Goal: Task Accomplishment & Management: Complete application form

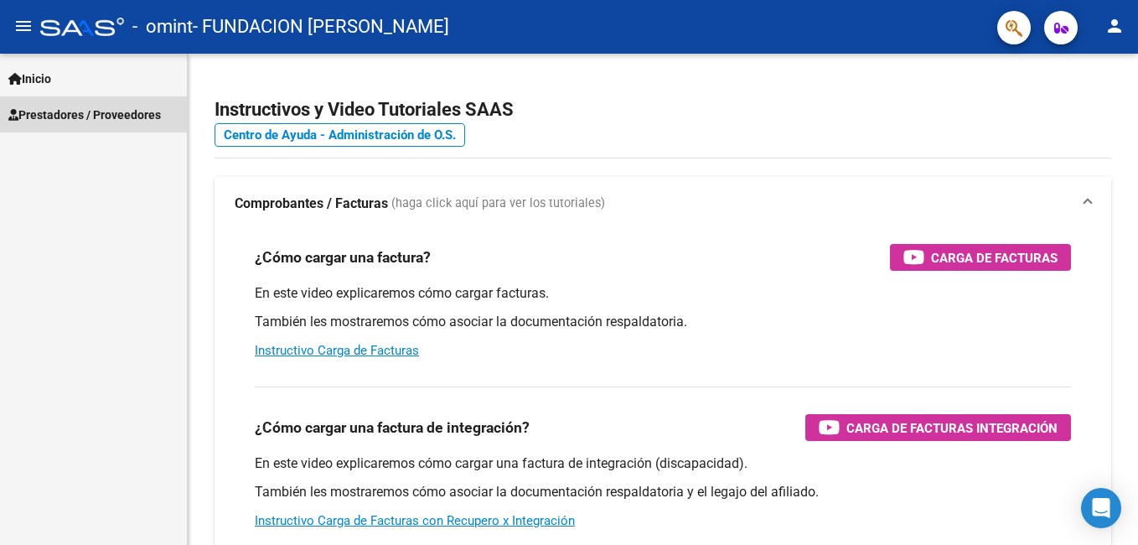
click at [89, 114] on span "Prestadores / Proveedores" at bounding box center [84, 115] width 152 height 18
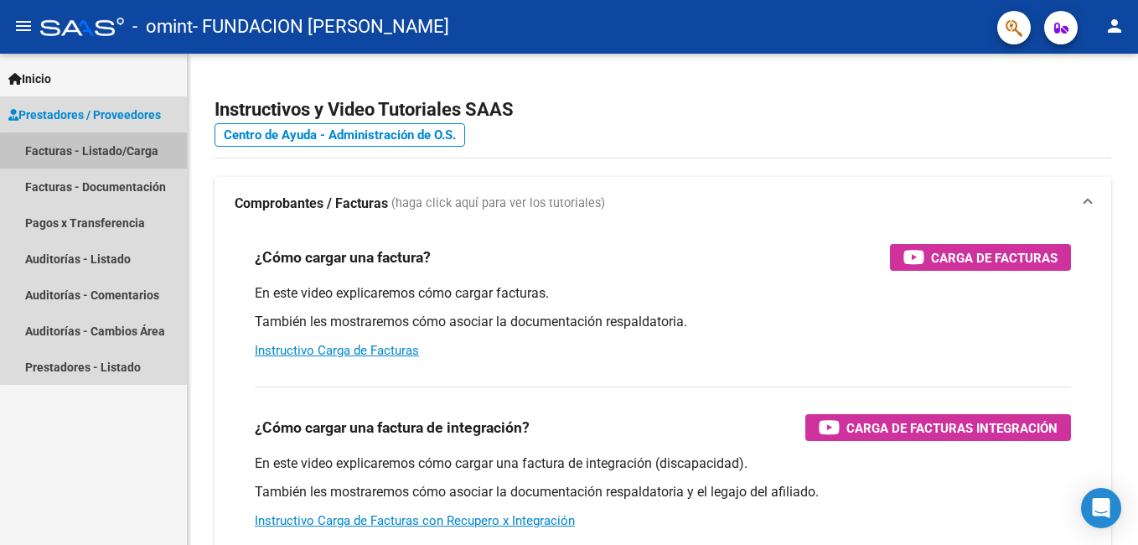
click at [106, 152] on link "Facturas - Listado/Carga" at bounding box center [93, 150] width 187 height 36
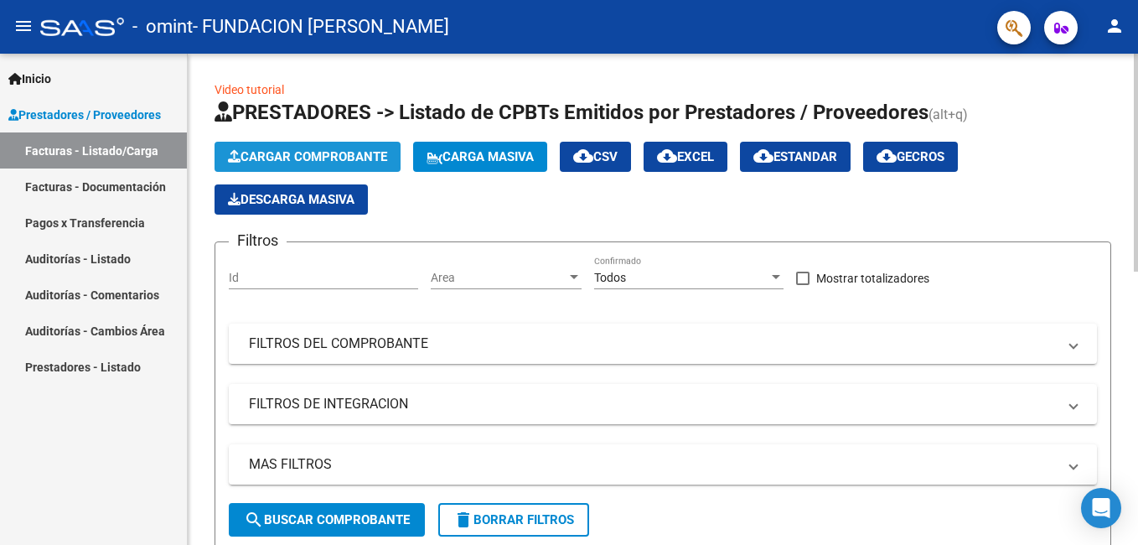
click at [333, 152] on span "Cargar Comprobante" at bounding box center [307, 156] width 159 height 15
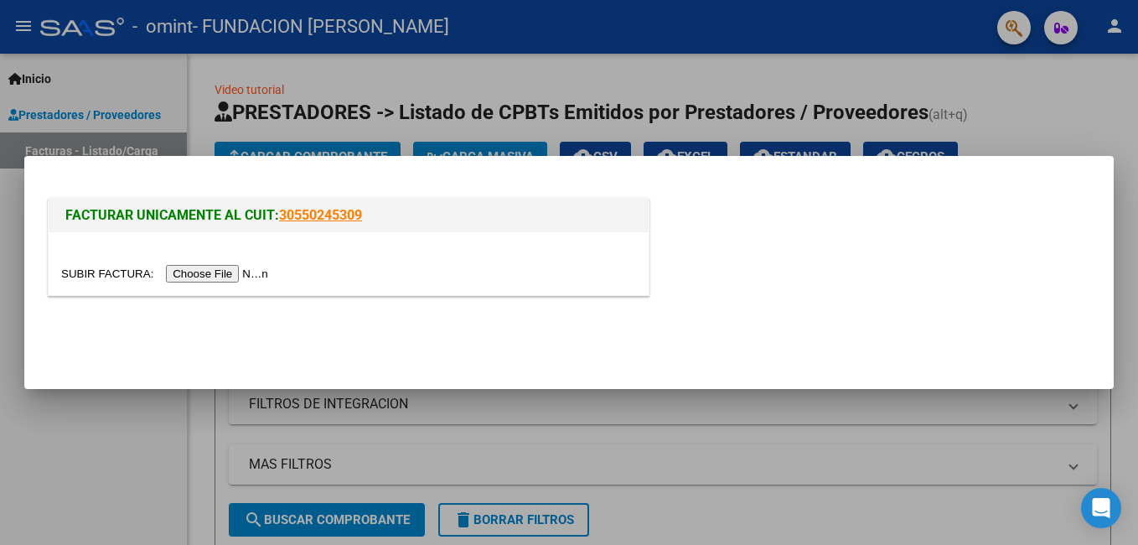
click at [191, 275] on input "file" at bounding box center [167, 274] width 212 height 18
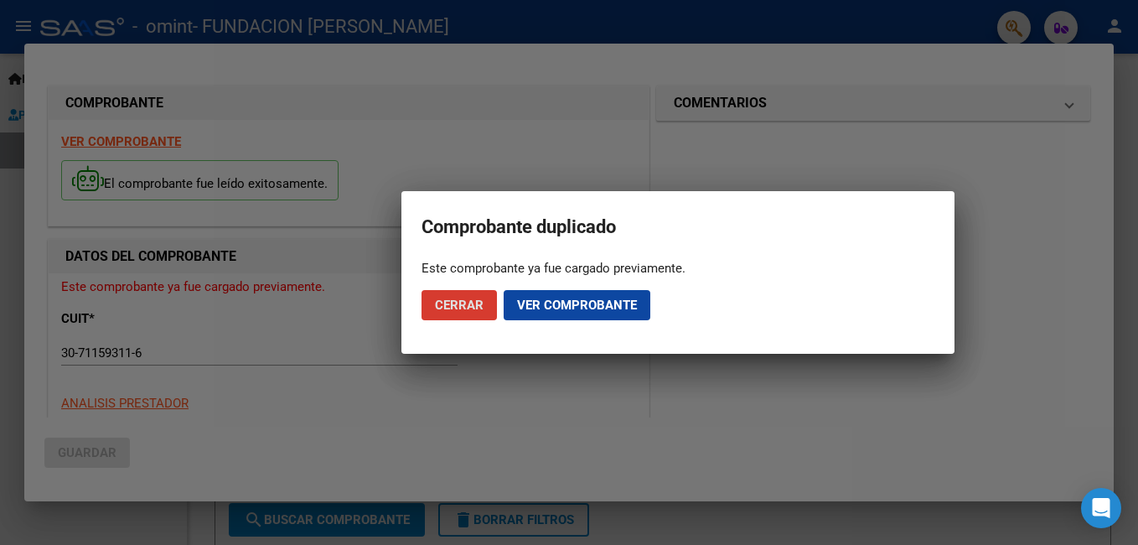
click at [565, 305] on span "Ver comprobante" at bounding box center [577, 304] width 120 height 15
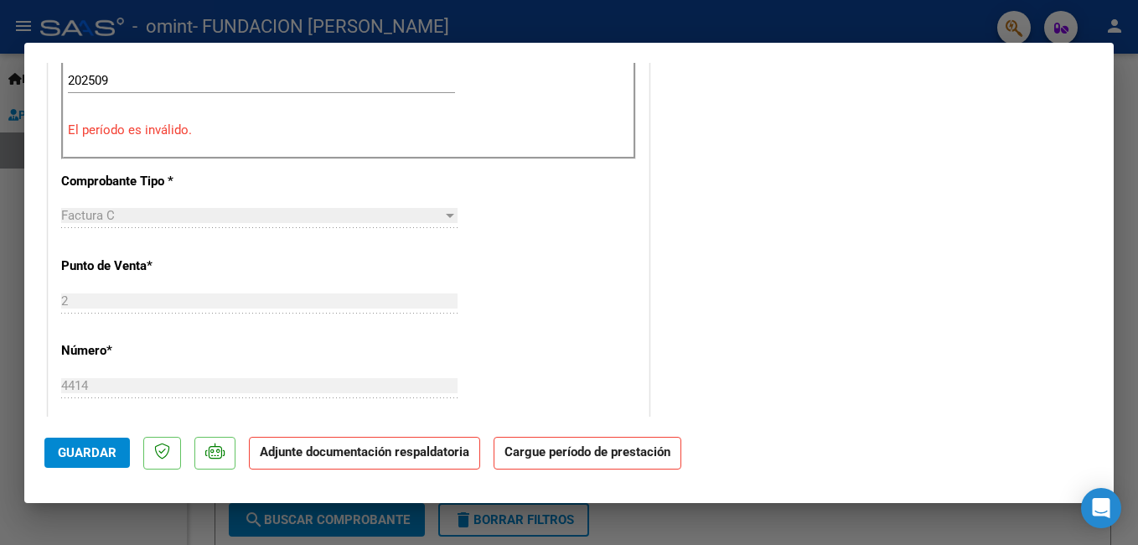
scroll to position [587, 0]
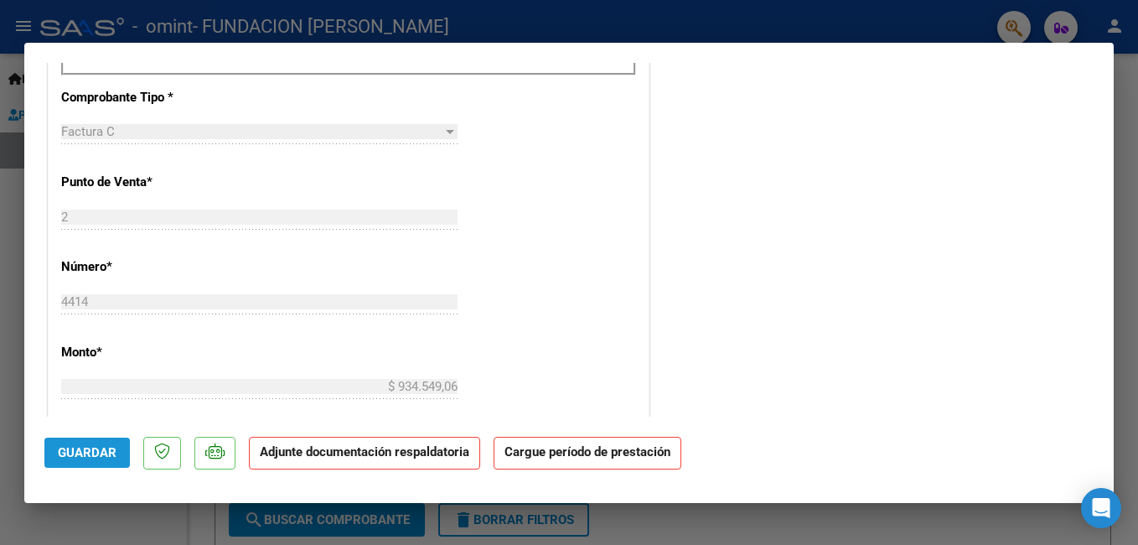
click at [75, 457] on span "Guardar" at bounding box center [87, 452] width 59 height 15
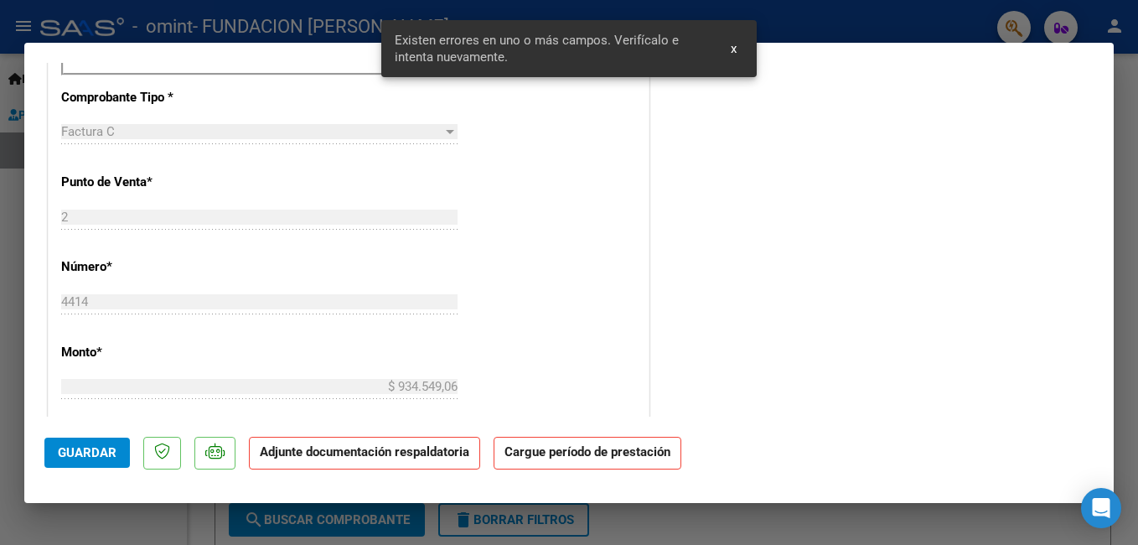
scroll to position [326, 0]
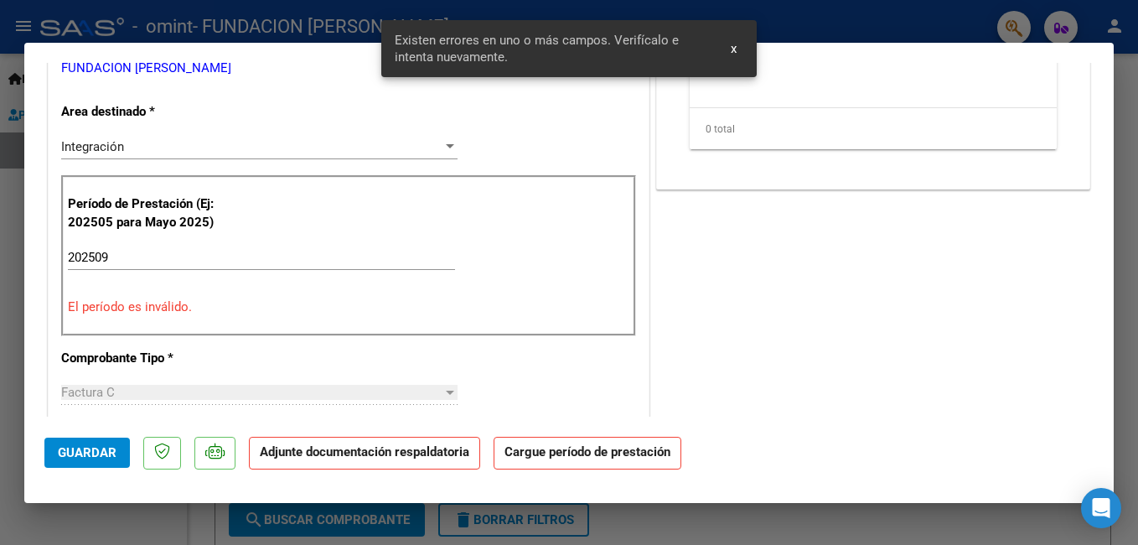
click at [731, 53] on span "x" at bounding box center [734, 48] width 6 height 15
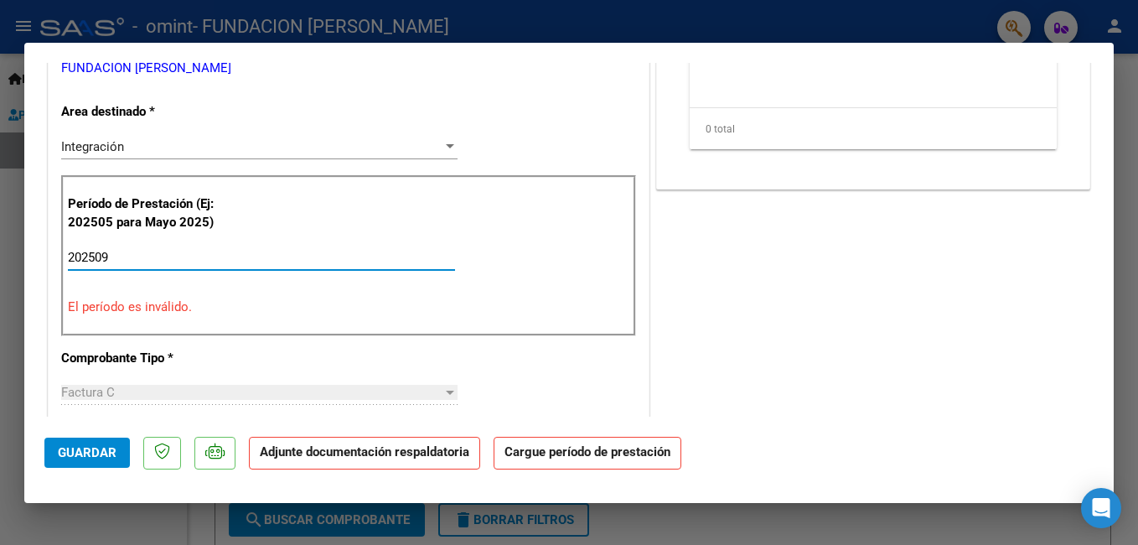
drag, startPoint x: 190, startPoint y: 264, endPoint x: -3, endPoint y: 280, distance: 194.2
click at [0, 280] on html "menu - omint - FUNDACION [PERSON_NAME] person Inicio Instructivos Contacto OS P…" at bounding box center [569, 272] width 1138 height 545
type input "202509"
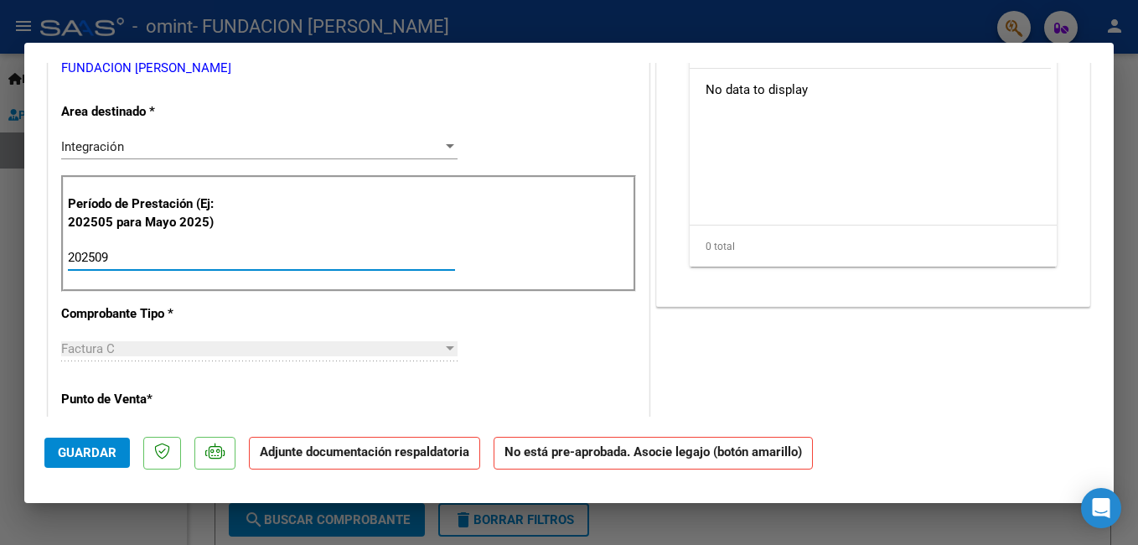
click at [80, 457] on span "Guardar" at bounding box center [87, 452] width 59 height 15
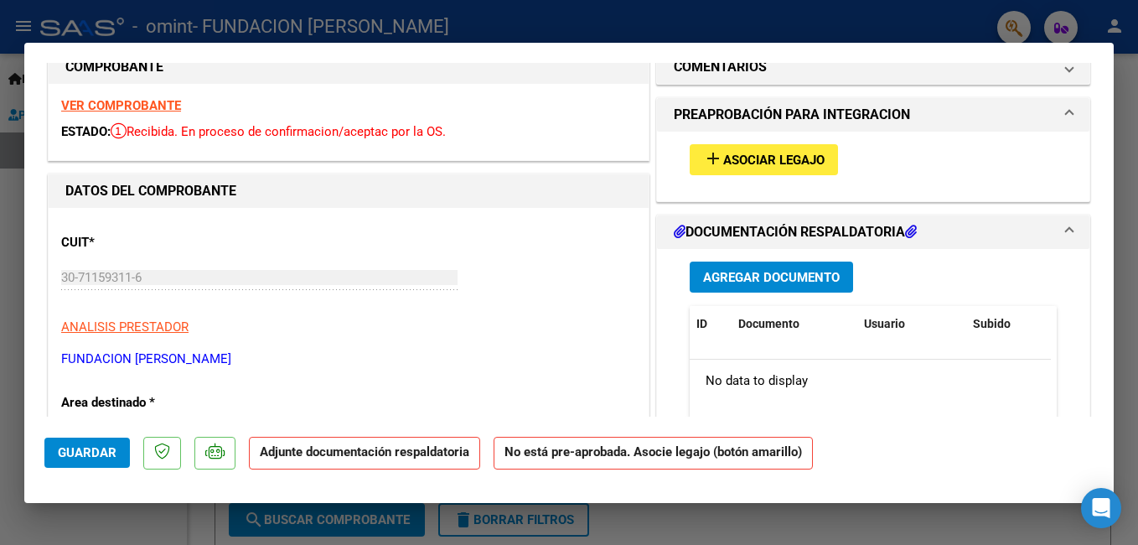
scroll to position [0, 0]
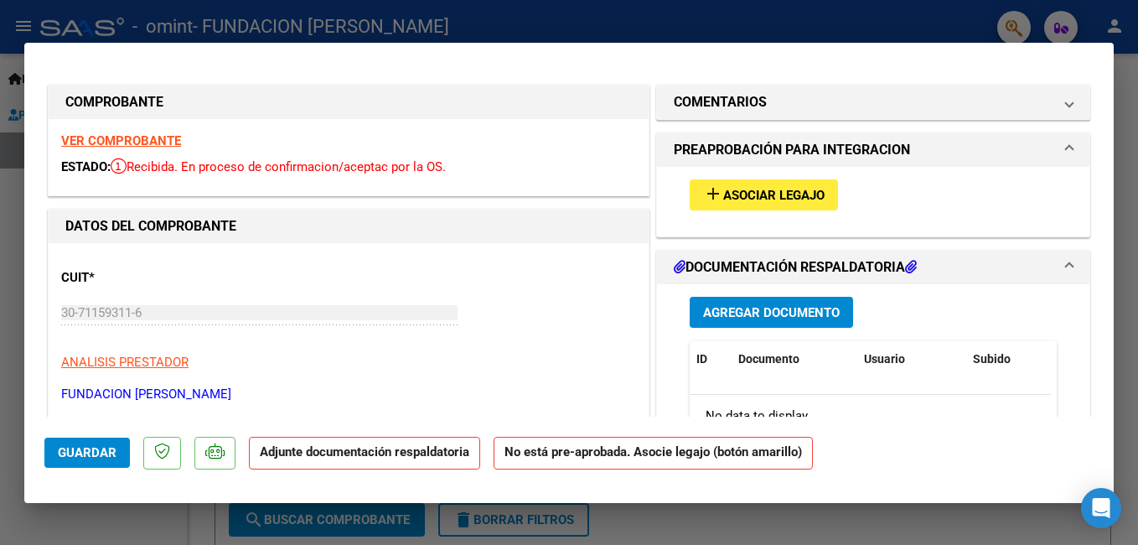
click at [749, 196] on span "Asociar Legajo" at bounding box center [773, 195] width 101 height 15
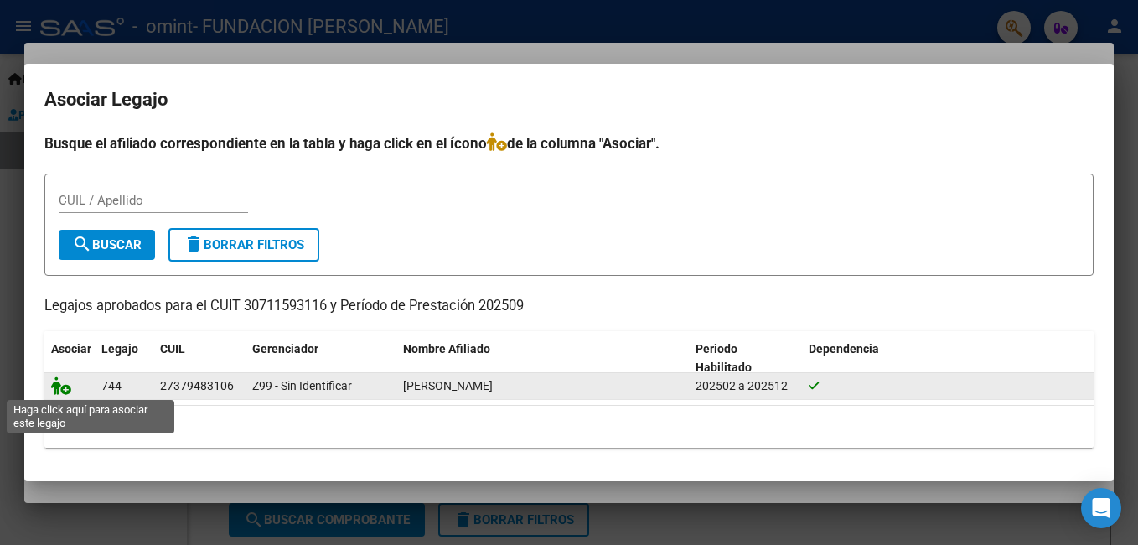
click at [60, 388] on icon at bounding box center [61, 385] width 20 height 18
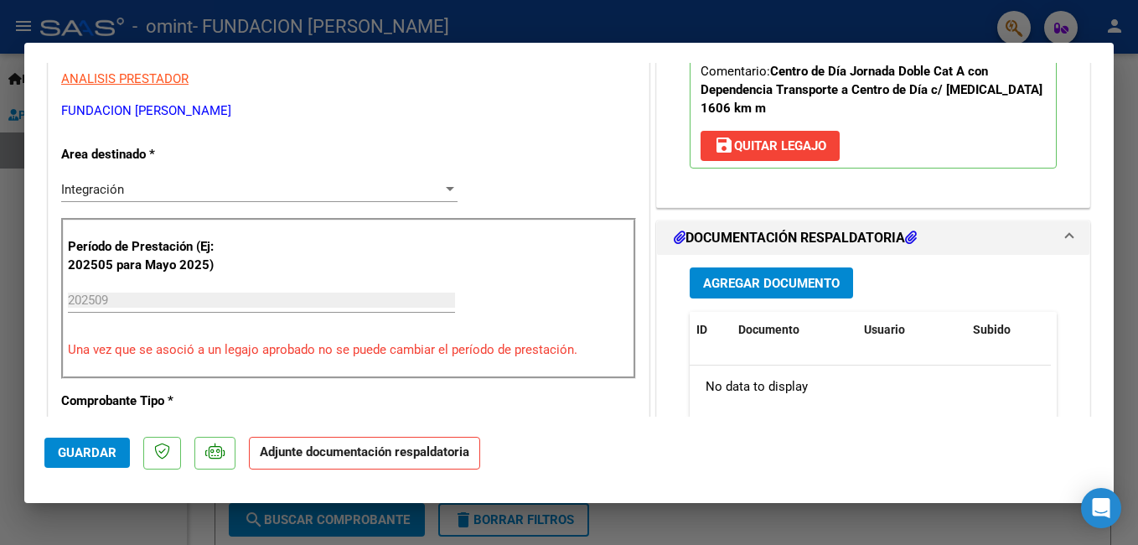
scroll to position [335, 0]
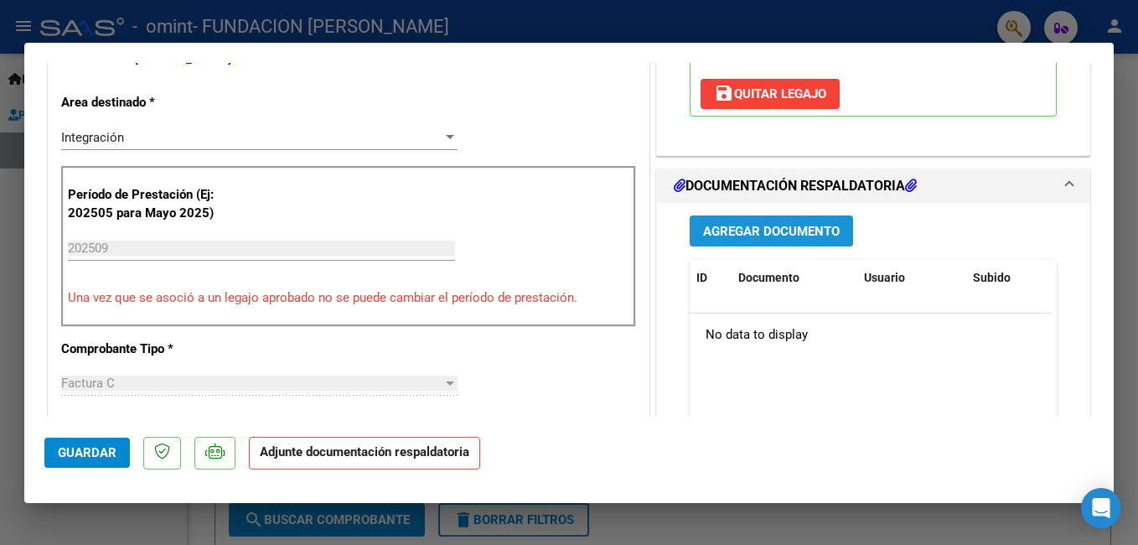
click at [745, 232] on span "Agregar Documento" at bounding box center [771, 231] width 137 height 15
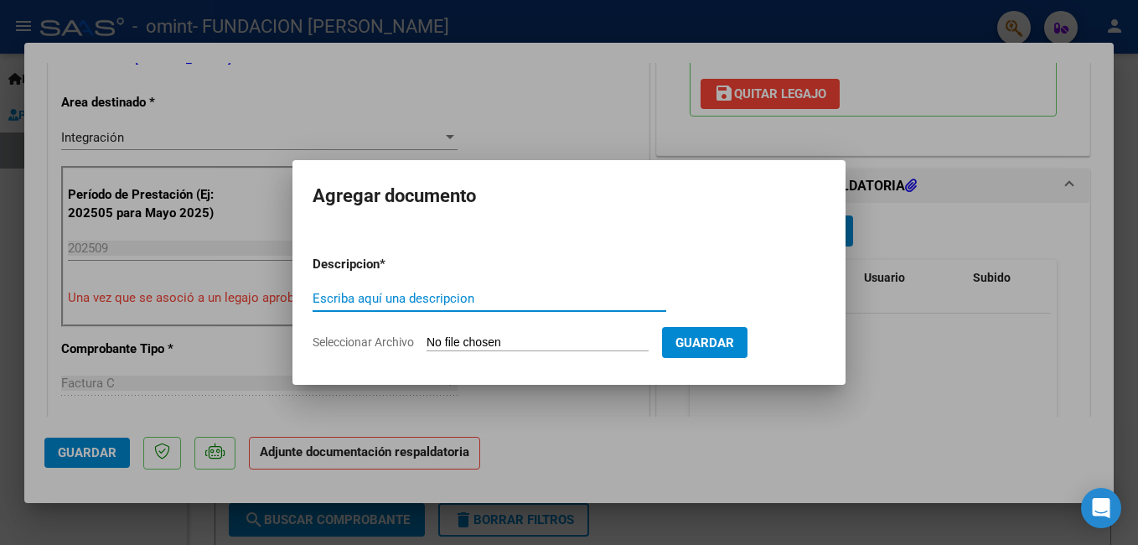
click at [497, 337] on input "Seleccionar Archivo" at bounding box center [537, 343] width 222 height 16
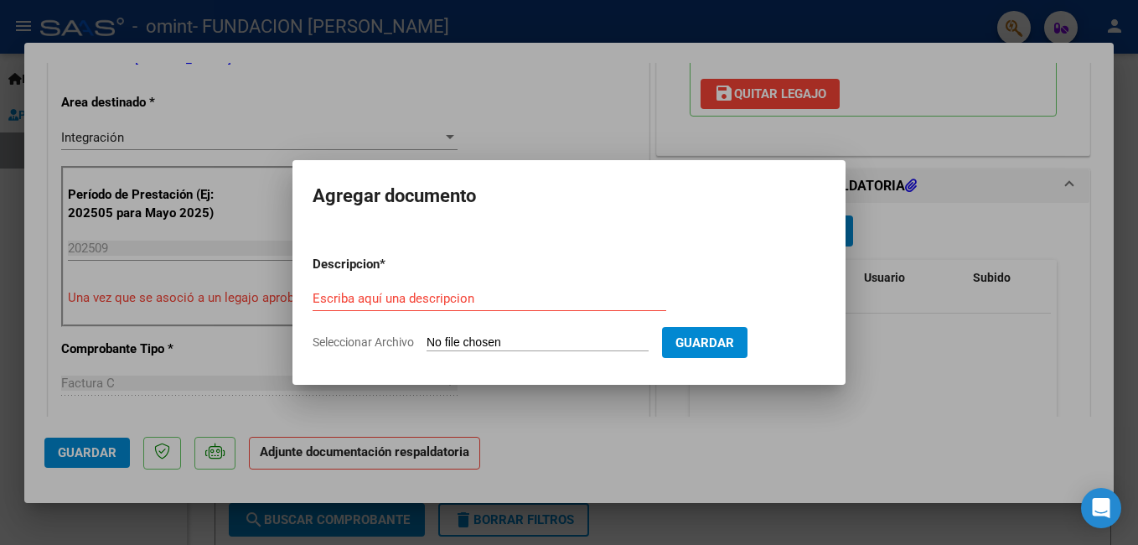
type input "C:\fakepath\asis cd [DATE].pdf"
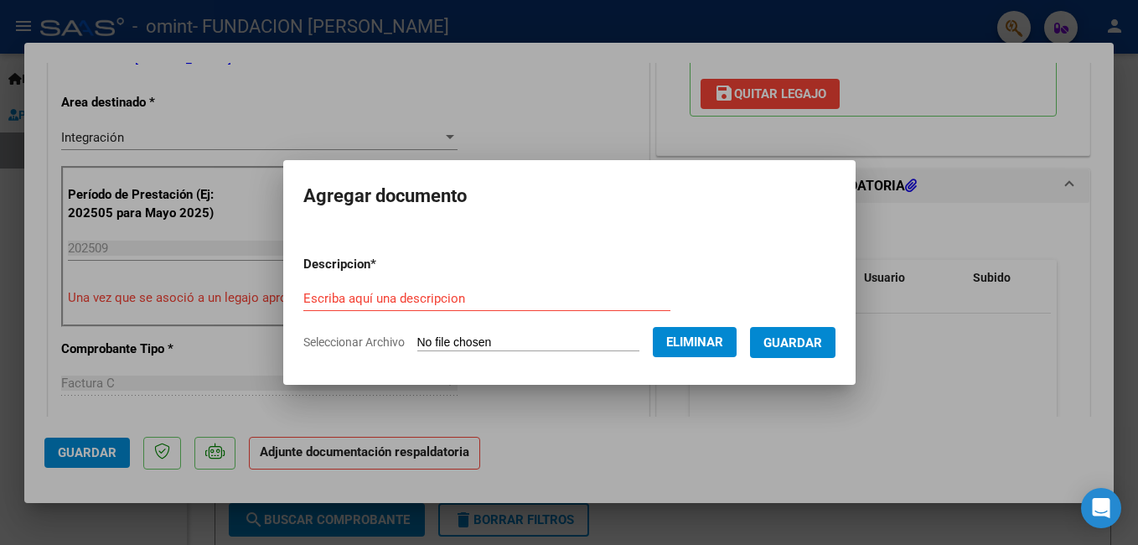
click at [797, 344] on span "Guardar" at bounding box center [792, 342] width 59 height 15
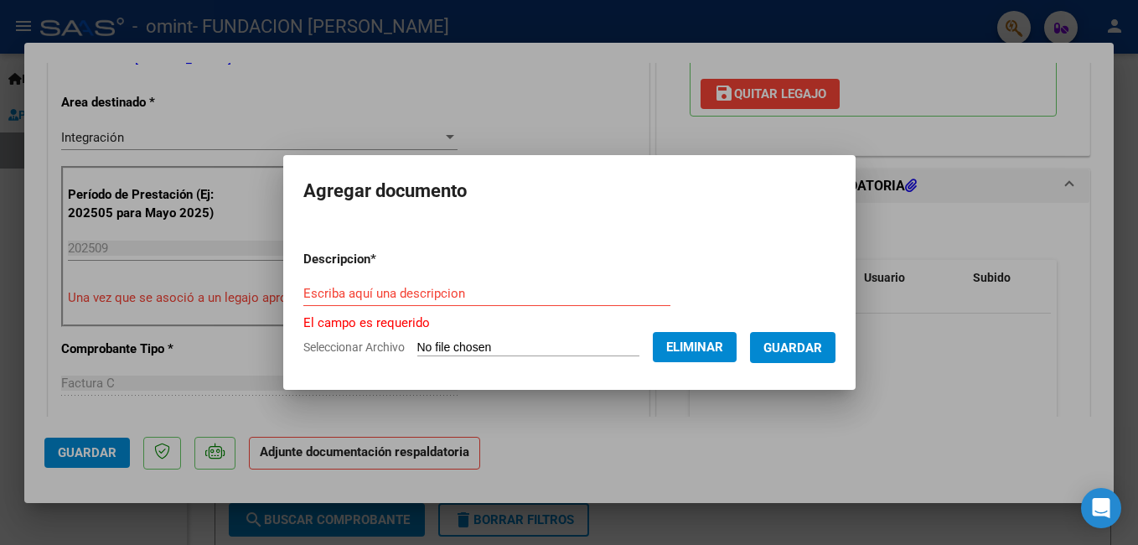
click at [536, 283] on div "Escriba aquí una descripcion" at bounding box center [486, 293] width 367 height 25
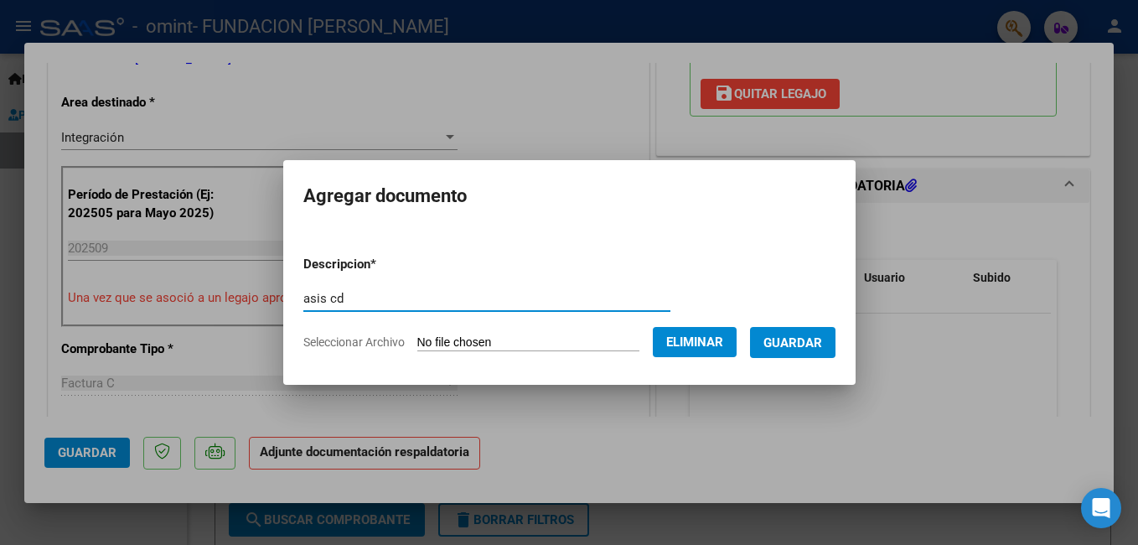
type input "asis cd"
click at [777, 332] on button "Guardar" at bounding box center [792, 342] width 85 height 31
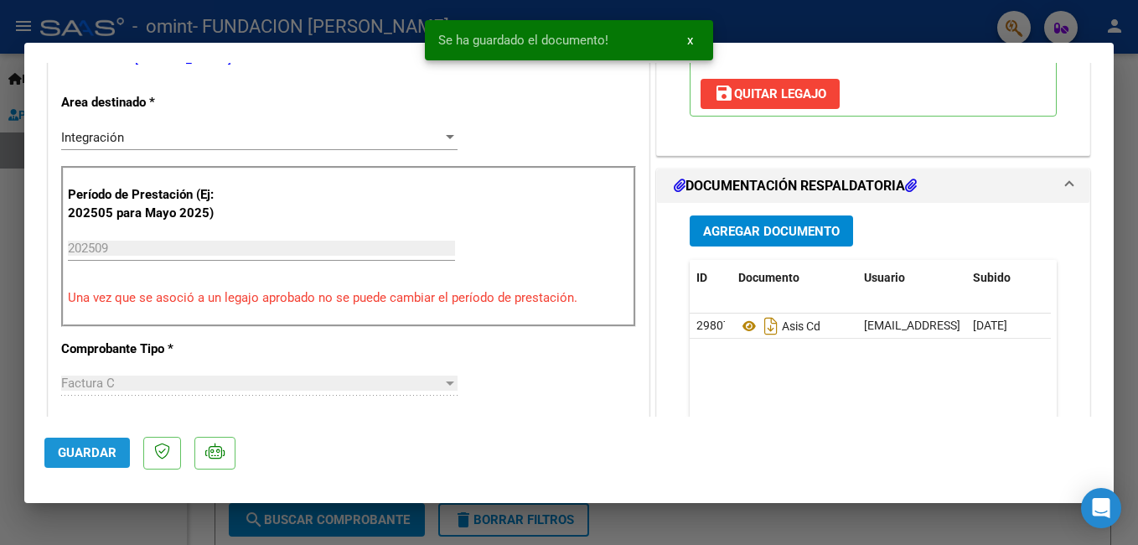
click at [71, 462] on button "Guardar" at bounding box center [86, 452] width 85 height 30
click at [688, 42] on span "x" at bounding box center [690, 40] width 6 height 15
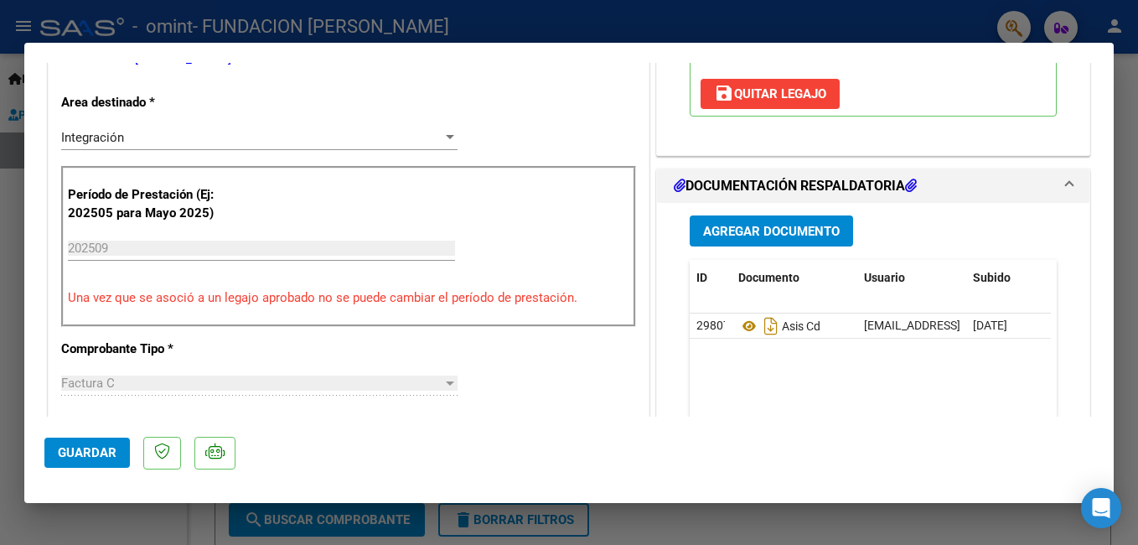
click at [84, 517] on div at bounding box center [569, 272] width 1138 height 545
type input "$ 0,00"
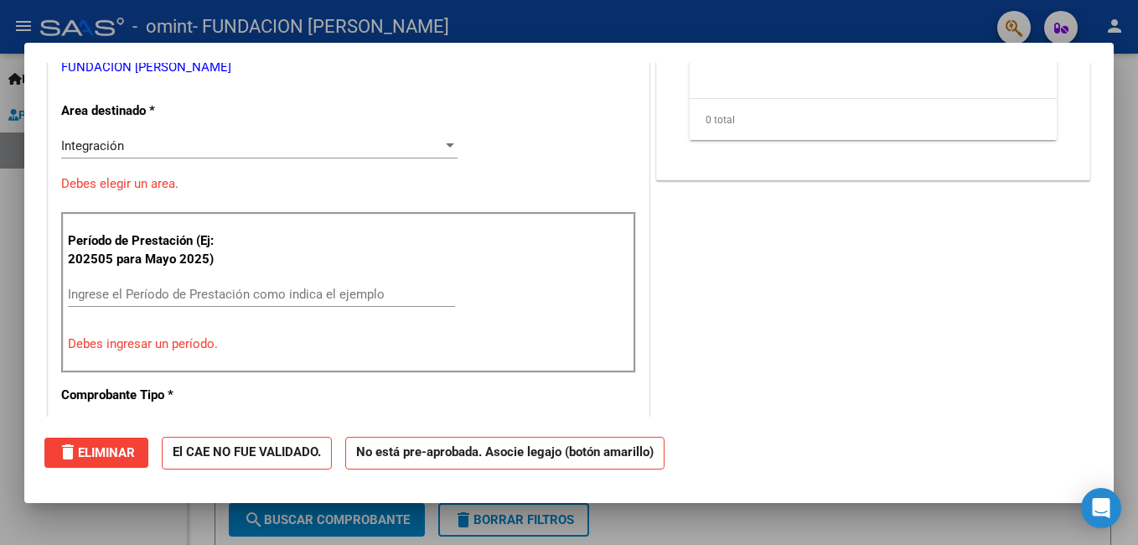
scroll to position [344, 0]
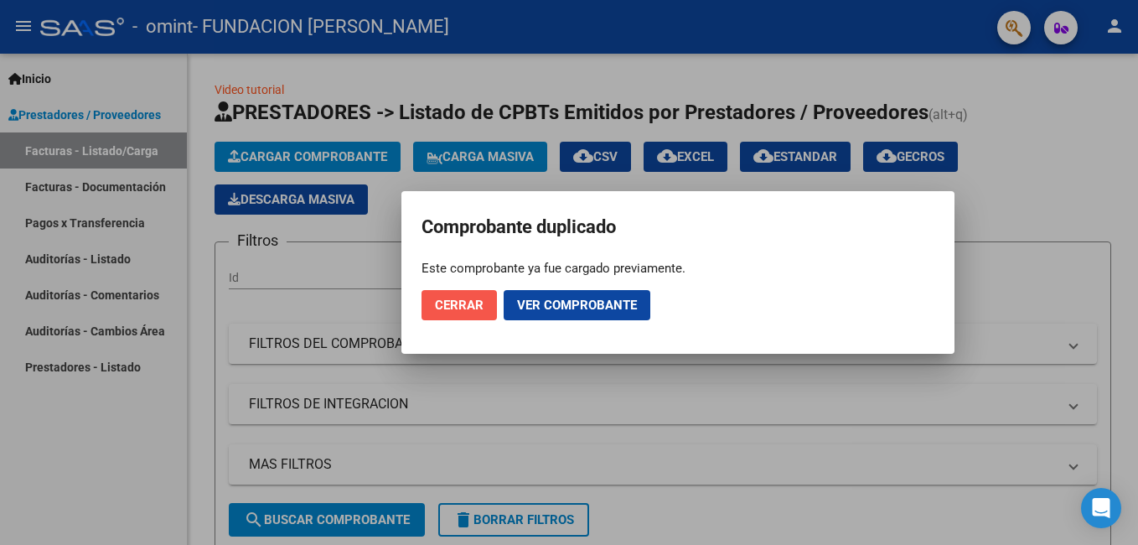
click at [456, 302] on span "Cerrar" at bounding box center [459, 304] width 49 height 15
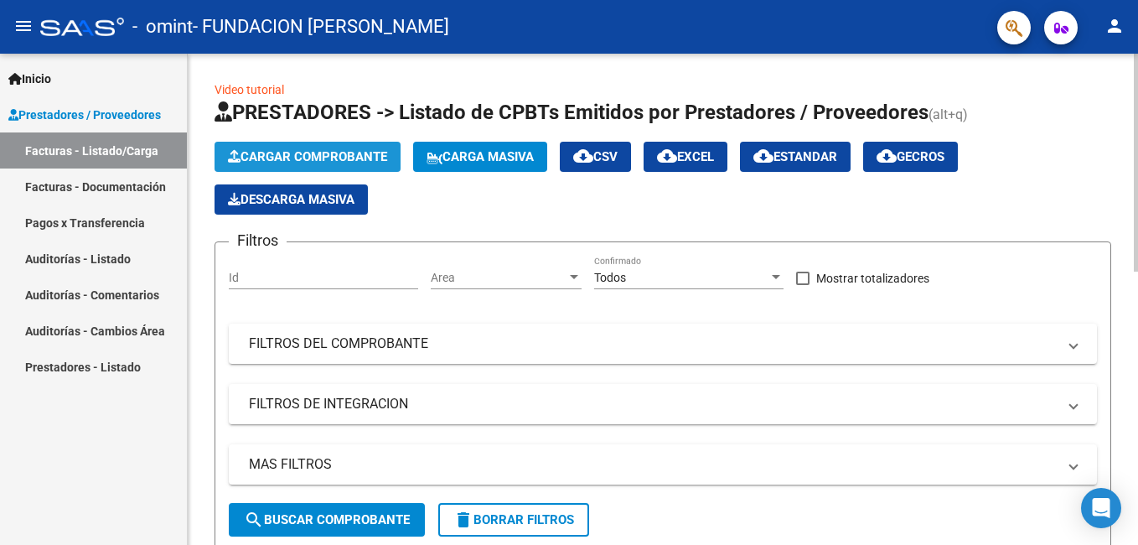
click at [339, 155] on span "Cargar Comprobante" at bounding box center [307, 156] width 159 height 15
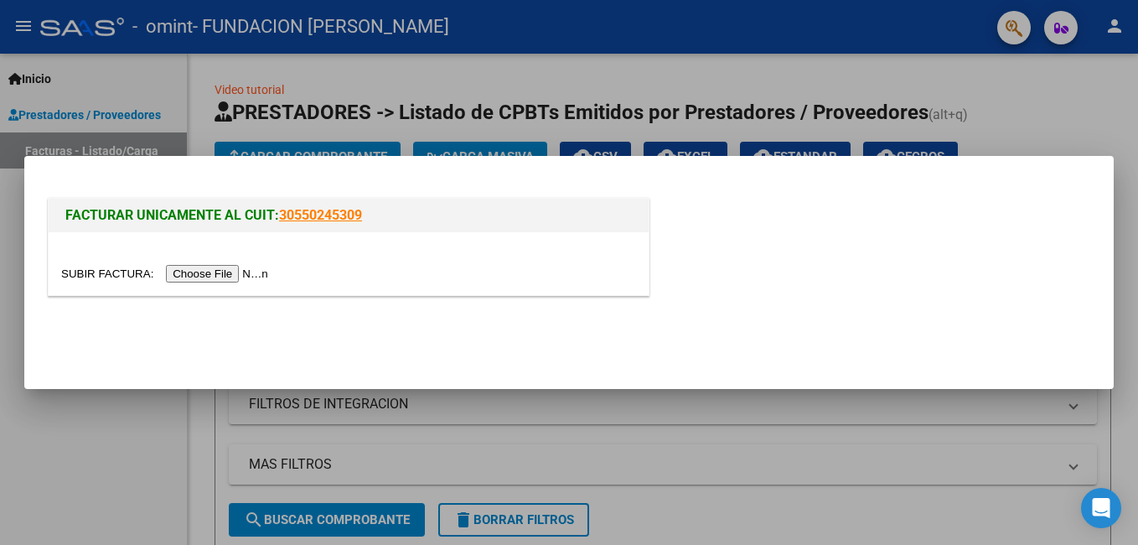
click at [193, 277] on input "file" at bounding box center [167, 274] width 212 height 18
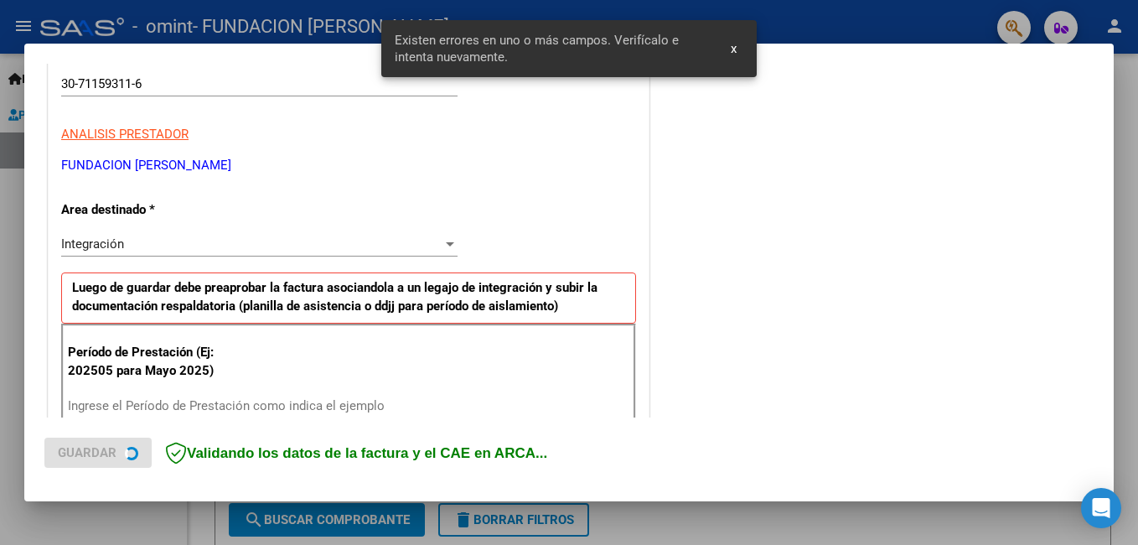
scroll to position [375, 0]
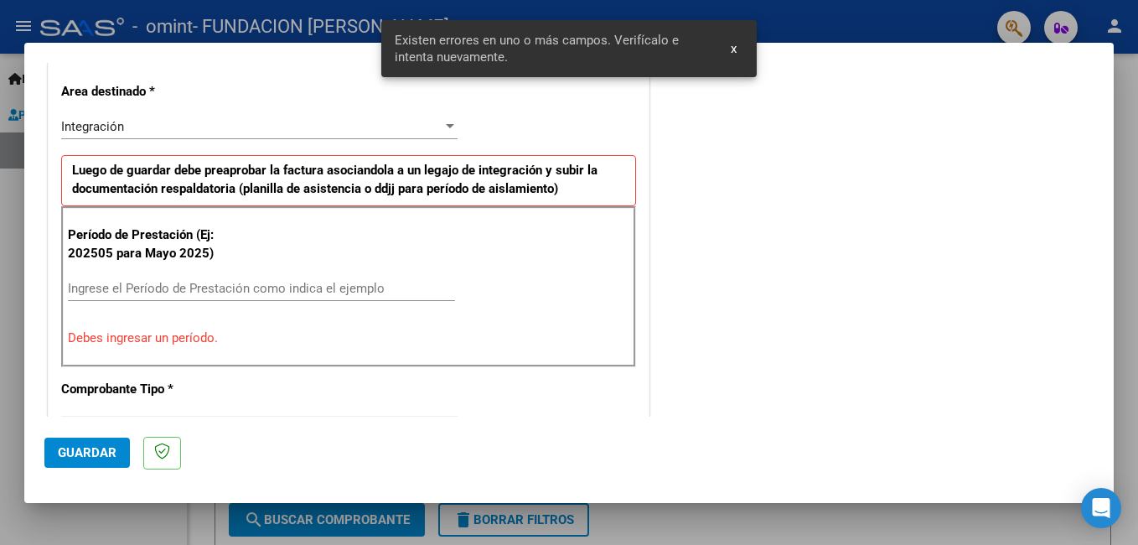
click at [188, 277] on div "Ingrese el Período de Prestación como indica el ejemplo" at bounding box center [261, 288] width 387 height 25
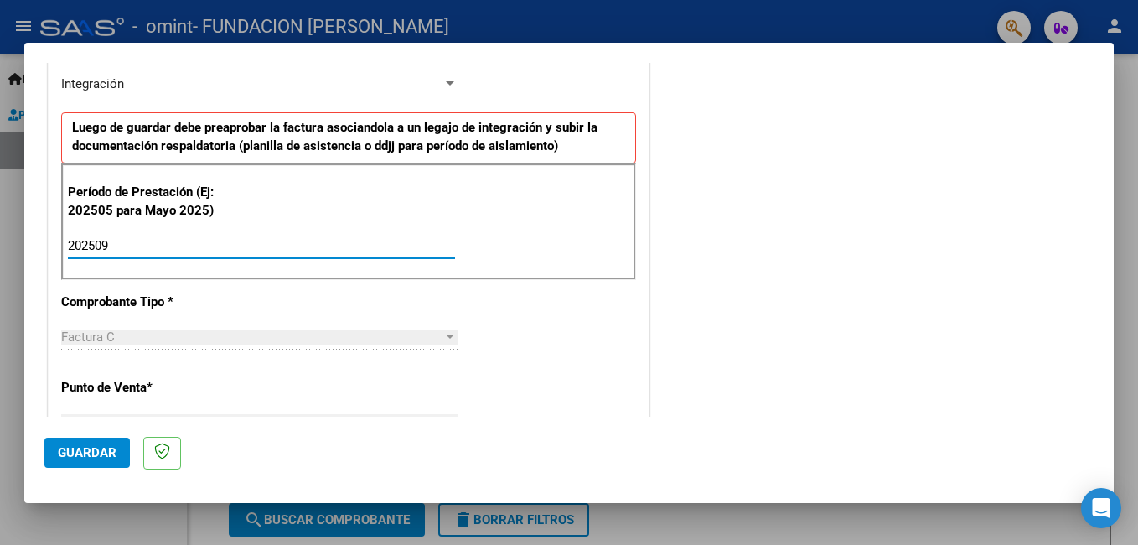
scroll to position [627, 0]
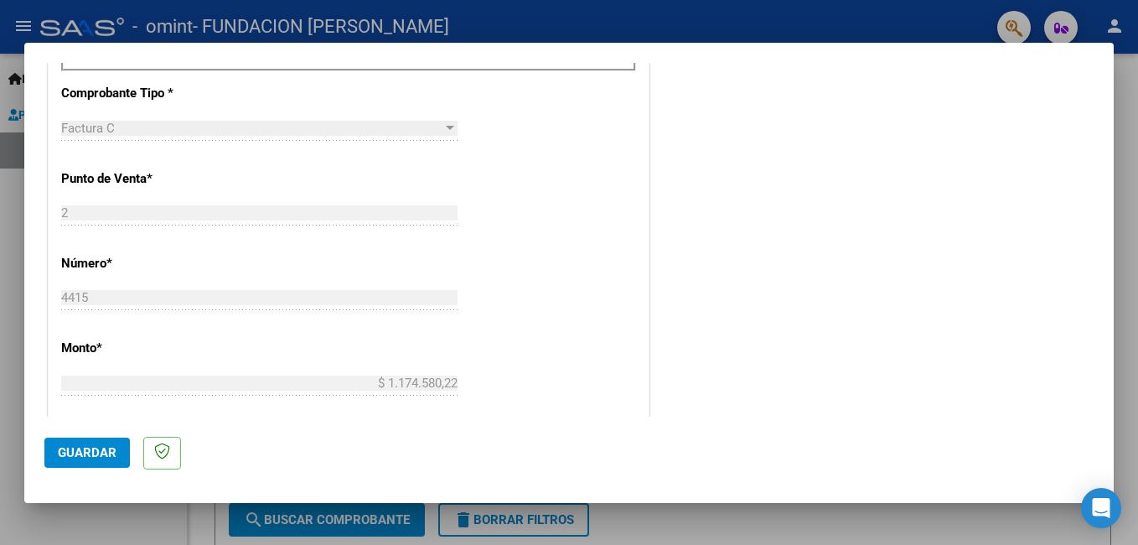
type input "202509"
click at [89, 450] on span "Guardar" at bounding box center [87, 452] width 59 height 15
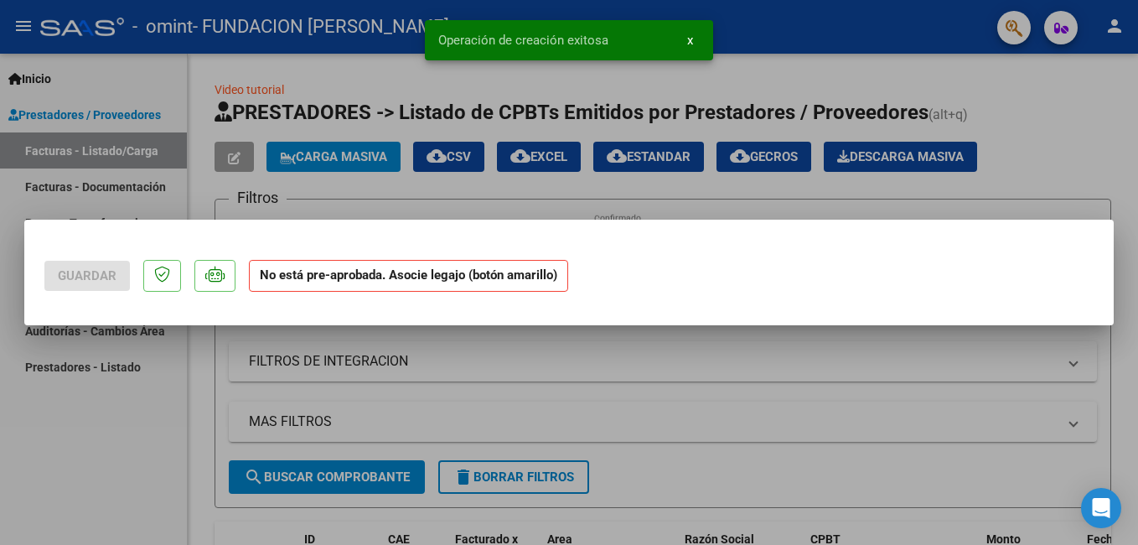
scroll to position [0, 0]
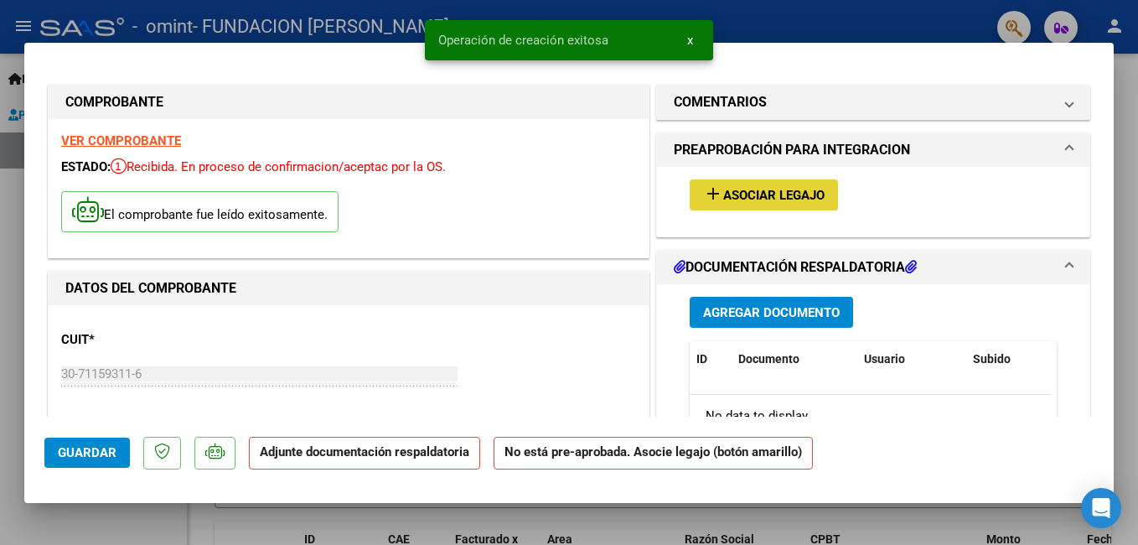
click at [731, 195] on span "Asociar Legajo" at bounding box center [773, 195] width 101 height 15
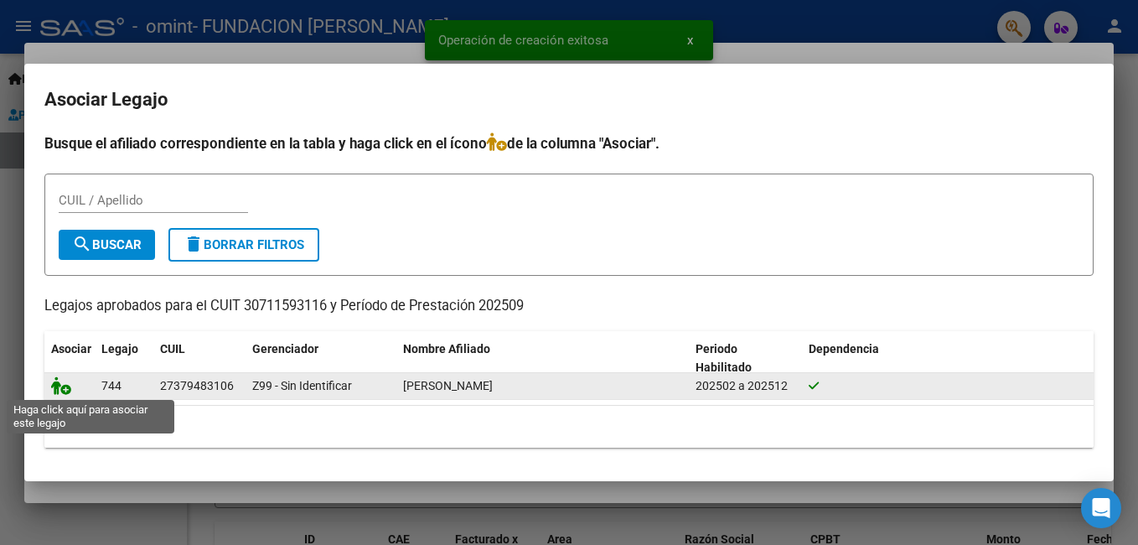
click at [56, 384] on icon at bounding box center [61, 385] width 20 height 18
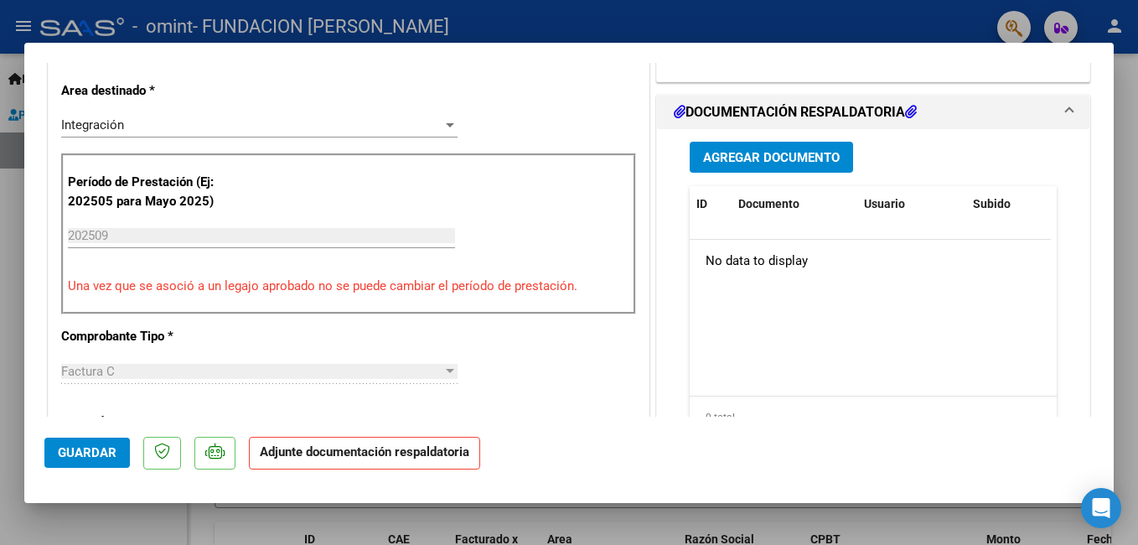
scroll to position [335, 0]
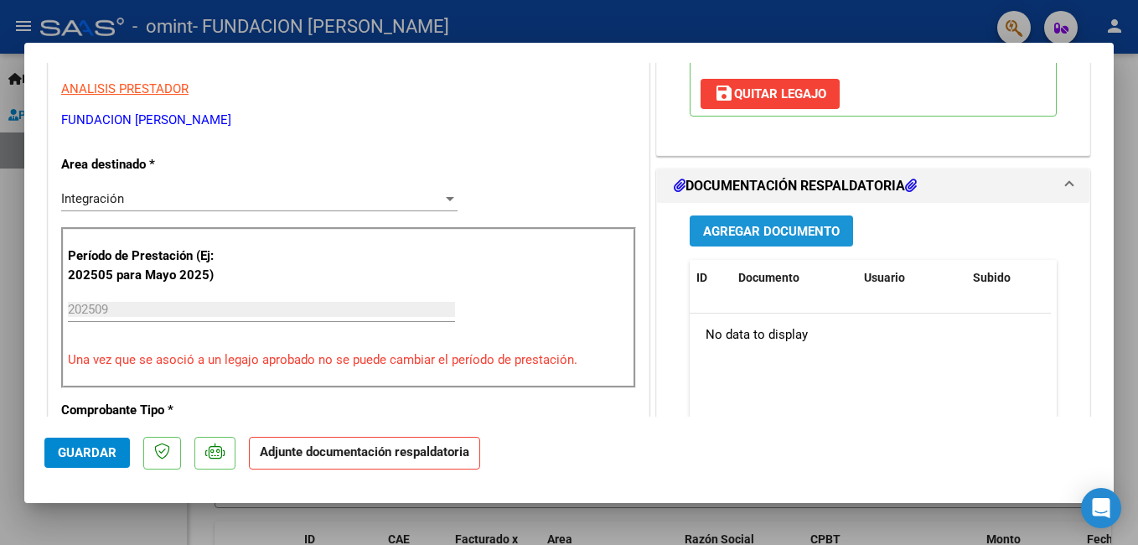
click at [747, 227] on span "Agregar Documento" at bounding box center [771, 231] width 137 height 15
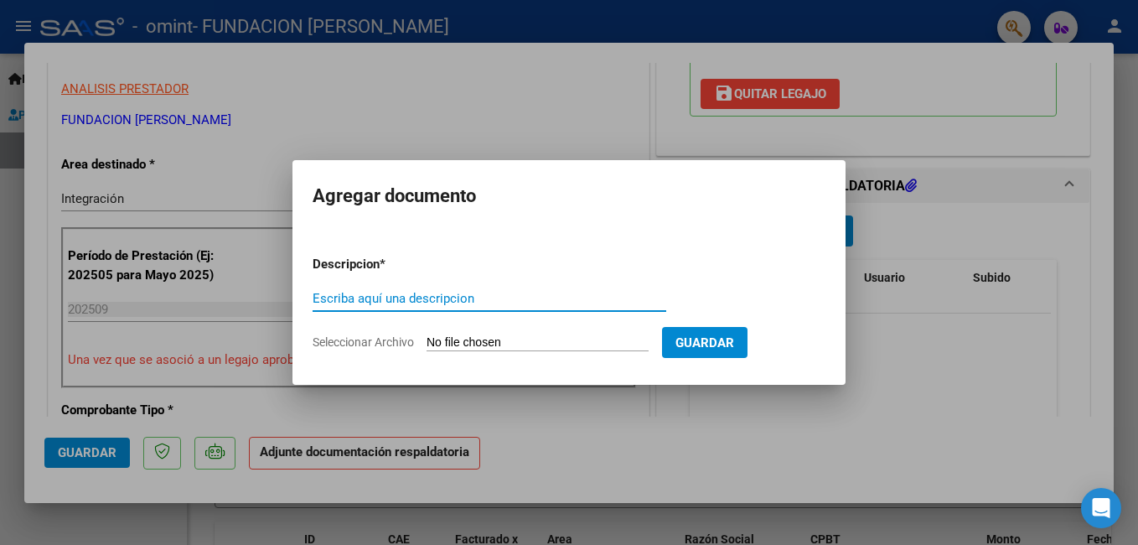
click at [386, 304] on input "Escriba aquí una descripcion" at bounding box center [490, 298] width 354 height 15
type input "asis tr"
click at [506, 333] on form "Descripcion * asis [PERSON_NAME] aquí una descripcion Seleccionar Archivo Guard…" at bounding box center [569, 303] width 513 height 122
click at [395, 341] on span "Seleccionar Archivo" at bounding box center [363, 341] width 101 height 13
click at [426, 341] on input "Seleccionar Archivo" at bounding box center [537, 343] width 222 height 16
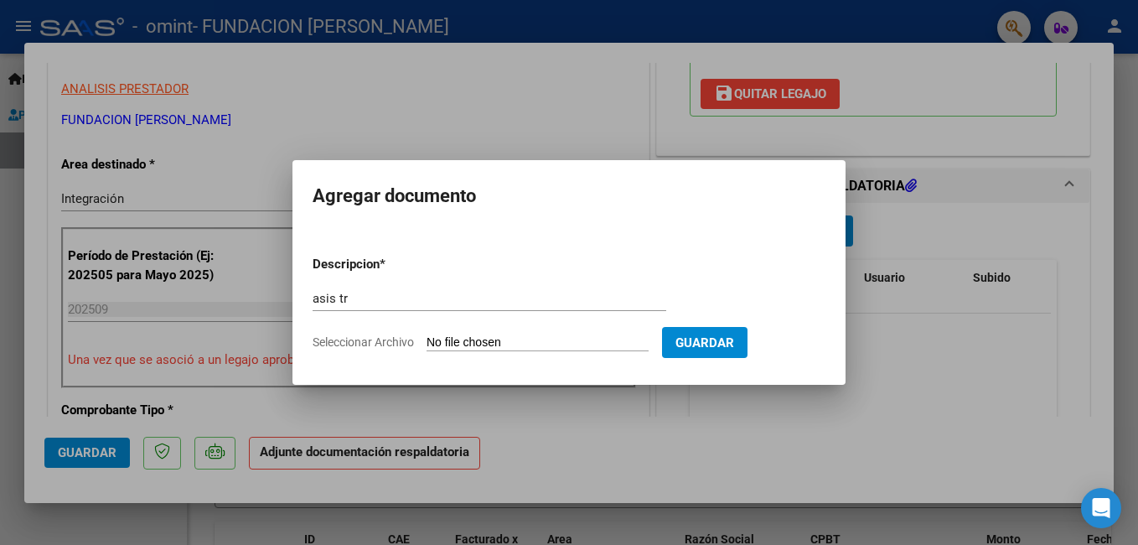
type input "C:\fakepath\asis tr [DATE].pdf"
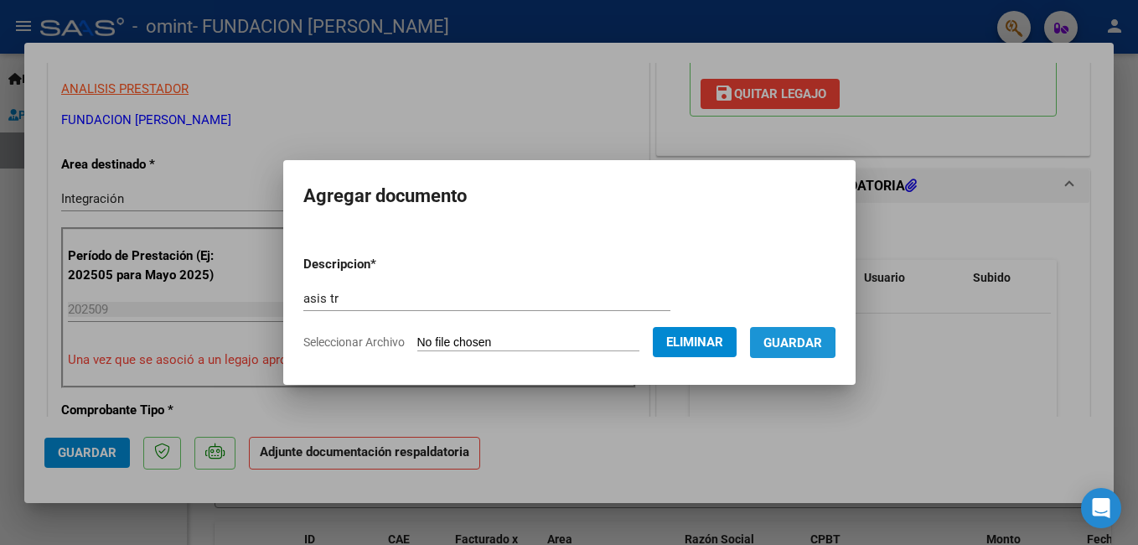
click at [778, 344] on span "Guardar" at bounding box center [792, 342] width 59 height 15
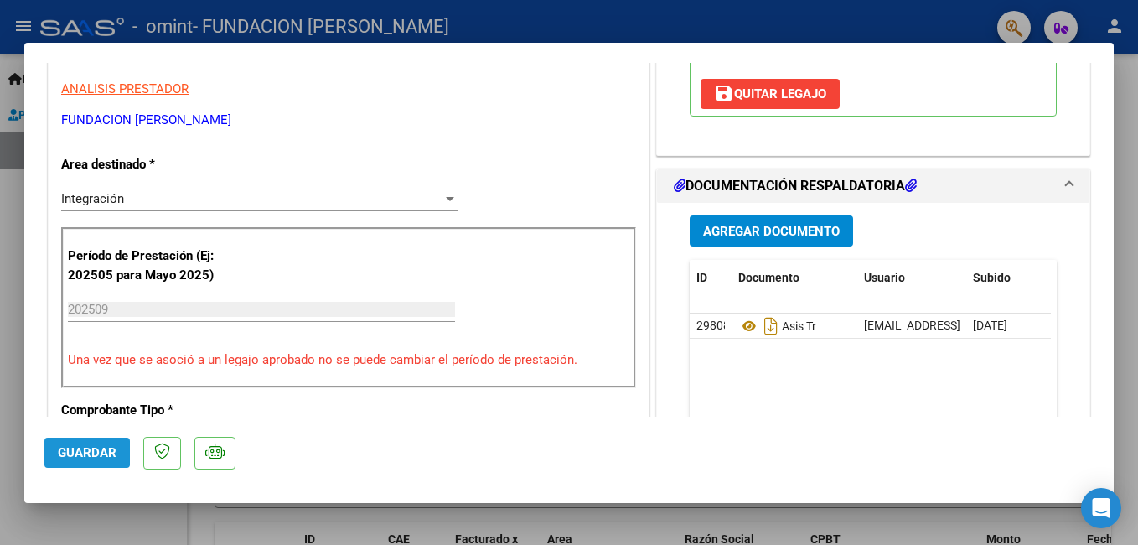
click at [90, 449] on span "Guardar" at bounding box center [87, 452] width 59 height 15
click at [104, 519] on div at bounding box center [569, 272] width 1138 height 545
type input "$ 0,00"
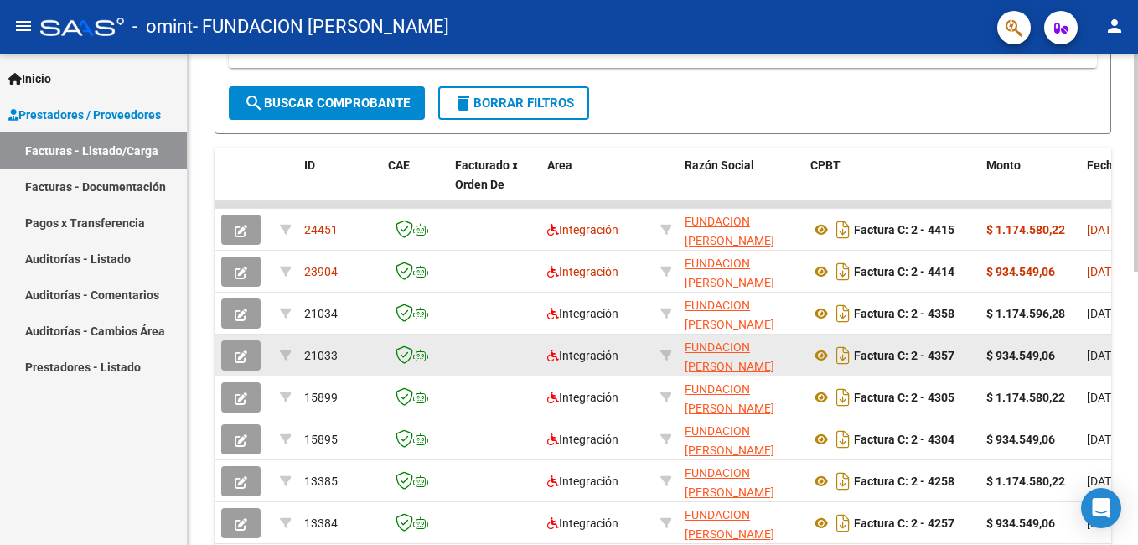
scroll to position [419, 0]
